Goal: Book appointment/travel/reservation

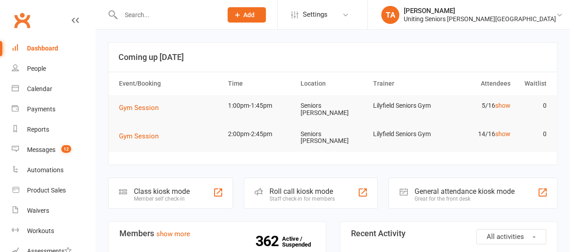
click at [194, 9] on input "text" at bounding box center [167, 15] width 98 height 13
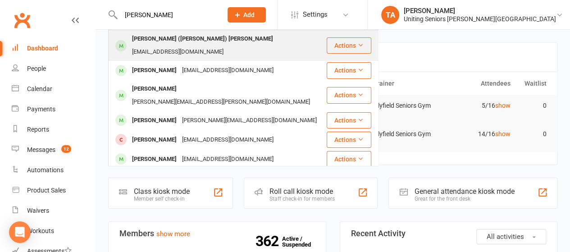
type input "[PERSON_NAME]"
click at [206, 46] on div "[EMAIL_ADDRESS][DOMAIN_NAME]" at bounding box center [177, 52] width 97 height 13
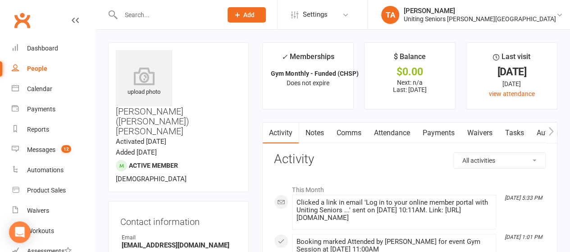
click at [553, 129] on icon "button" at bounding box center [551, 131] width 5 height 9
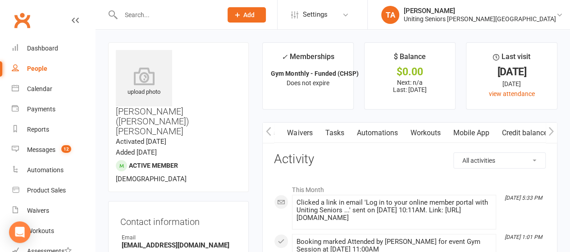
scroll to position [0, 179]
click at [480, 132] on link "Mobile App" at bounding box center [474, 133] width 49 height 21
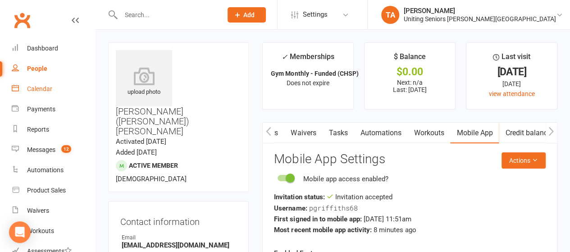
click at [46, 88] on div "Calendar" at bounding box center [39, 88] width 25 height 7
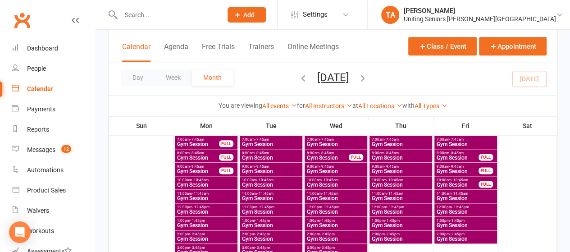
scroll to position [488, 0]
click at [221, 197] on span "Gym Session" at bounding box center [206, 197] width 59 height 5
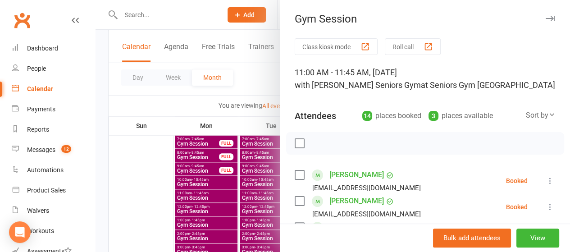
click at [260, 76] on div at bounding box center [333, 126] width 475 height 252
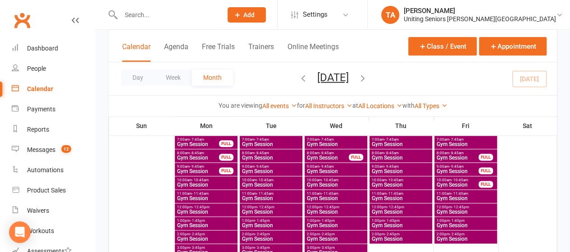
scroll to position [492, 0]
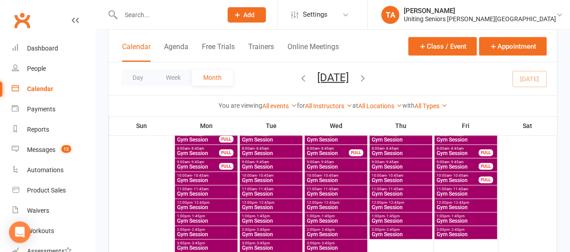
click at [216, 190] on span "11:00am - 11:45am" at bounding box center [206, 189] width 59 height 4
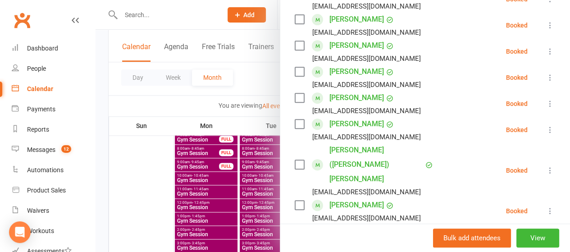
scroll to position [182, 0]
click at [267, 82] on div at bounding box center [333, 126] width 475 height 252
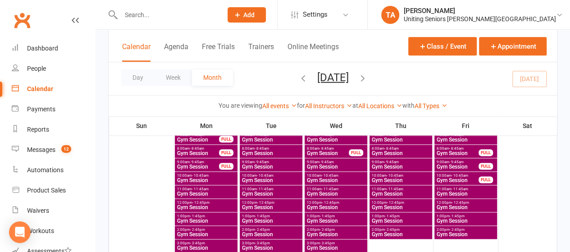
click at [396, 192] on span "Gym Session" at bounding box center [400, 193] width 59 height 5
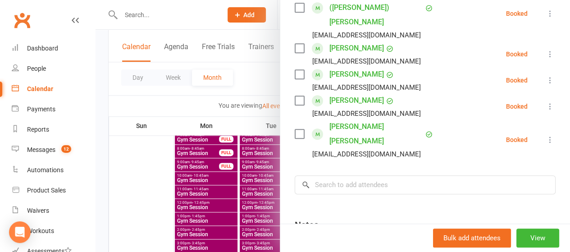
scroll to position [233, 0]
click at [367, 176] on input "search" at bounding box center [425, 185] width 261 height 19
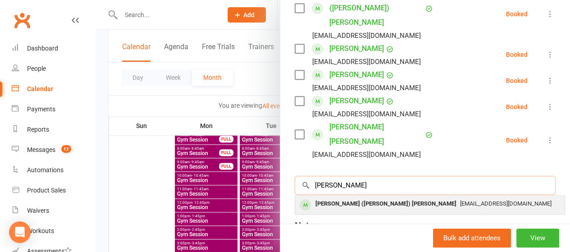
type input "[PERSON_NAME]"
click at [460, 200] on span "[EMAIL_ADDRESS][DOMAIN_NAME]" at bounding box center [505, 203] width 91 height 7
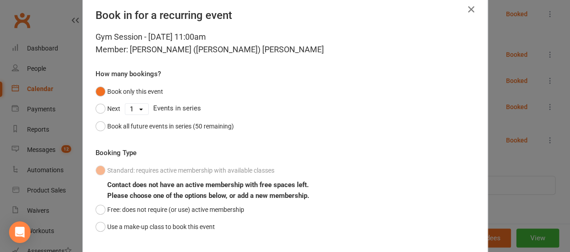
scroll to position [73, 0]
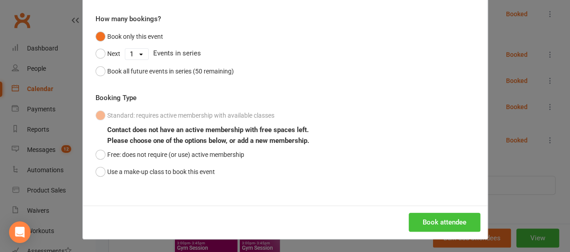
click at [445, 220] on button "Book attendee" at bounding box center [445, 222] width 72 height 19
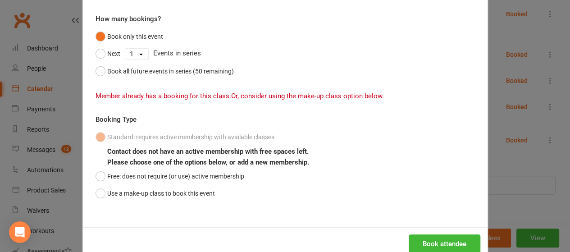
scroll to position [0, 0]
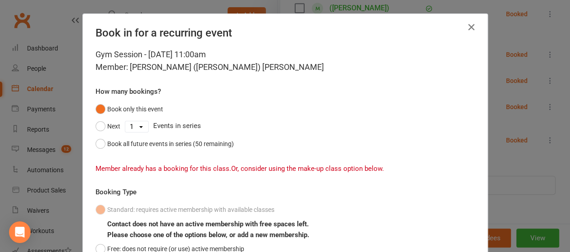
click at [469, 23] on icon "button" at bounding box center [471, 27] width 11 height 11
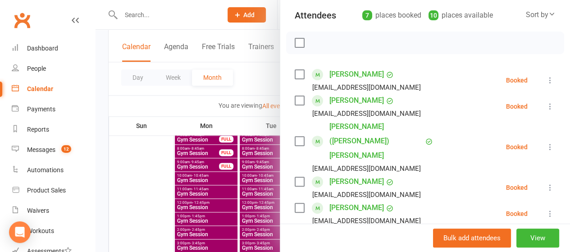
scroll to position [92, 0]
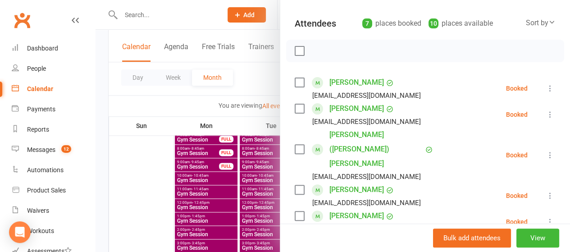
click at [253, 82] on div at bounding box center [333, 126] width 475 height 252
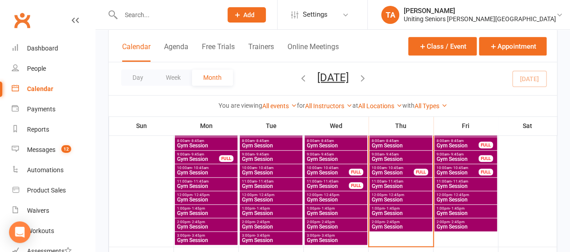
scroll to position [360, 0]
click at [412, 220] on span "2:00pm - 2:45pm" at bounding box center [400, 222] width 59 height 4
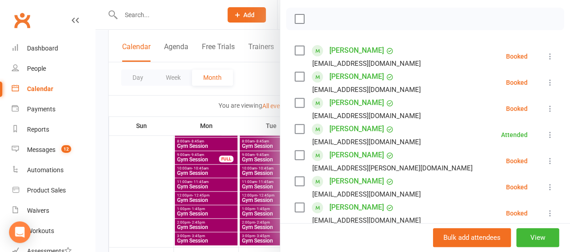
scroll to position [249, 0]
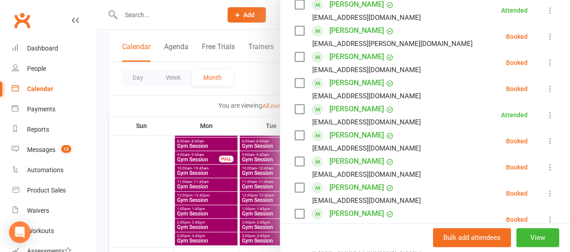
click at [295, 85] on label at bounding box center [299, 82] width 9 height 9
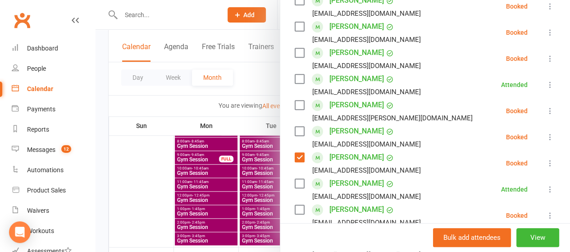
scroll to position [0, 0]
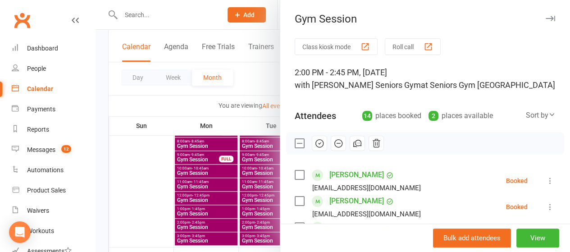
click at [373, 139] on icon "button" at bounding box center [376, 143] width 7 height 8
click at [262, 25] on div at bounding box center [333, 126] width 475 height 252
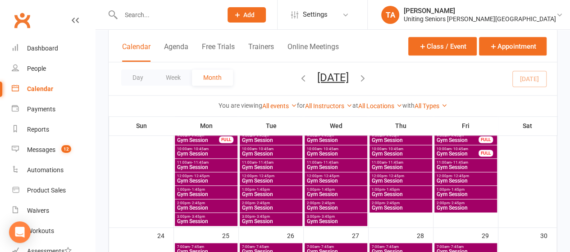
scroll to position [518, 0]
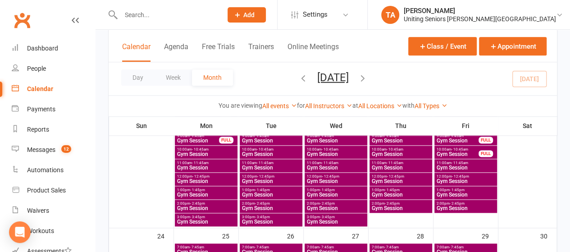
click at [288, 203] on span "2:00pm - 2:45pm" at bounding box center [271, 203] width 59 height 4
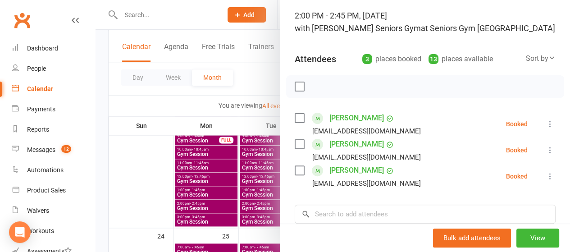
scroll to position [58, 0]
click at [295, 114] on label at bounding box center [299, 117] width 9 height 9
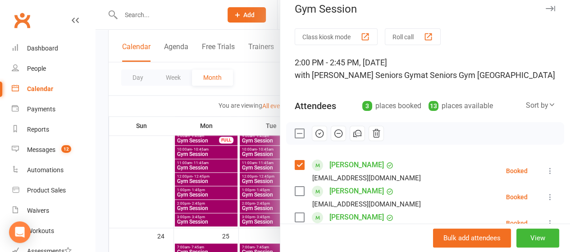
scroll to position [9, 0]
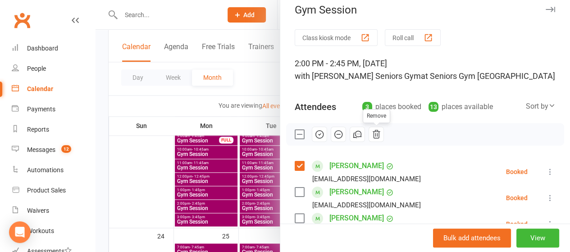
click at [371, 134] on icon "button" at bounding box center [376, 134] width 10 height 10
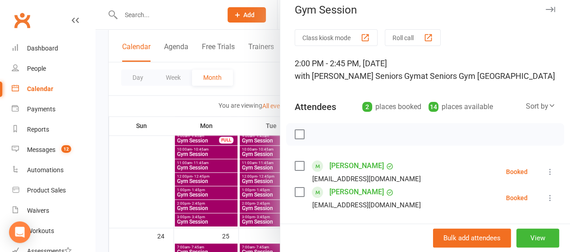
click at [251, 23] on div at bounding box center [333, 126] width 475 height 252
